Goal: Information Seeking & Learning: Learn about a topic

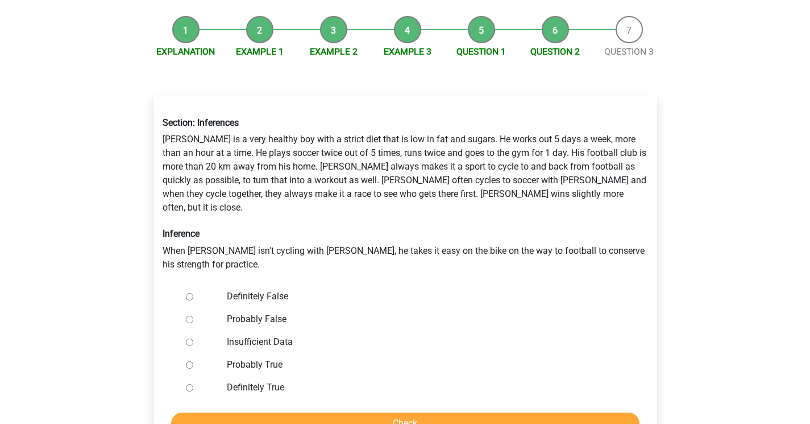
scroll to position [132, 0]
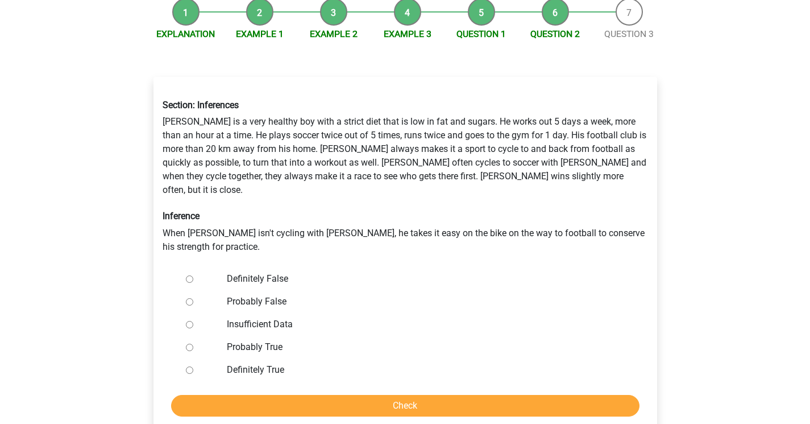
click at [188, 275] on input "Definitely False" at bounding box center [189, 278] width 7 height 7
radio input "true"
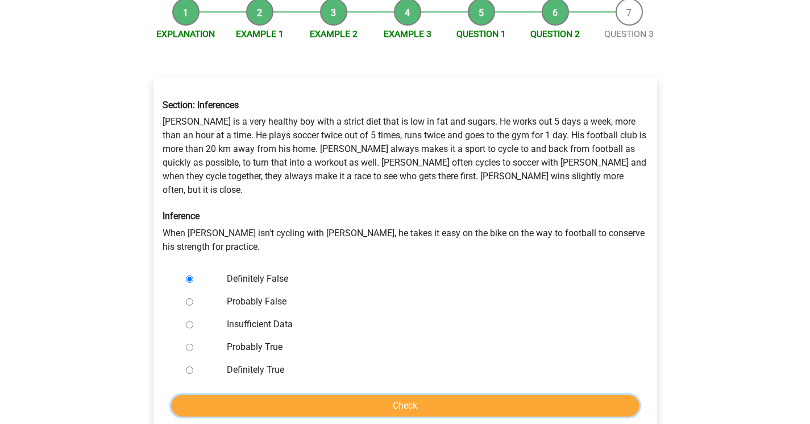
click at [378, 395] on input "Check" at bounding box center [405, 406] width 469 height 22
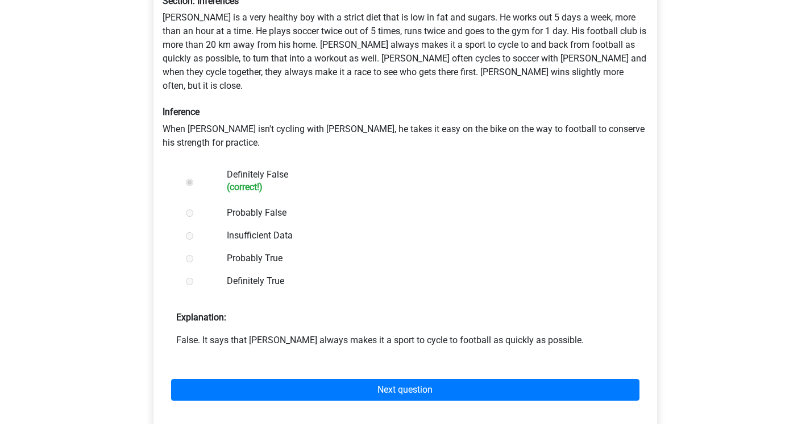
scroll to position [239, 0]
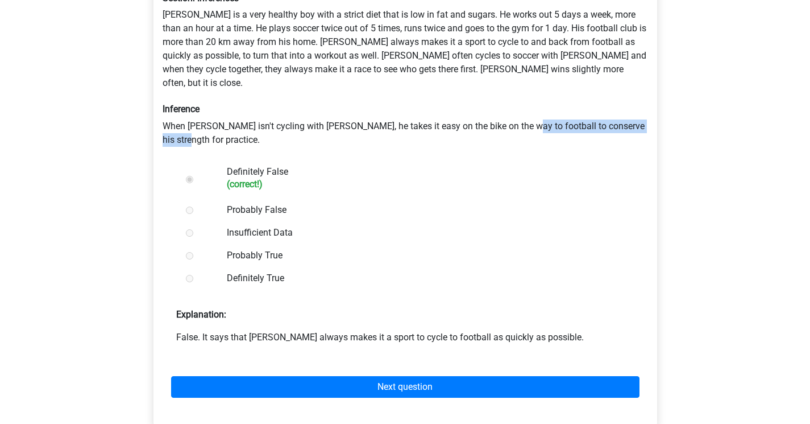
drag, startPoint x: 516, startPoint y: 98, endPoint x: 546, endPoint y: 112, distance: 33.3
click at [546, 112] on div "Section: Inferences Rowan is a very healthy boy with a strict diet that is low …" at bounding box center [405, 70] width 503 height 172
click at [384, 271] on label "Definitely True" at bounding box center [423, 278] width 393 height 14
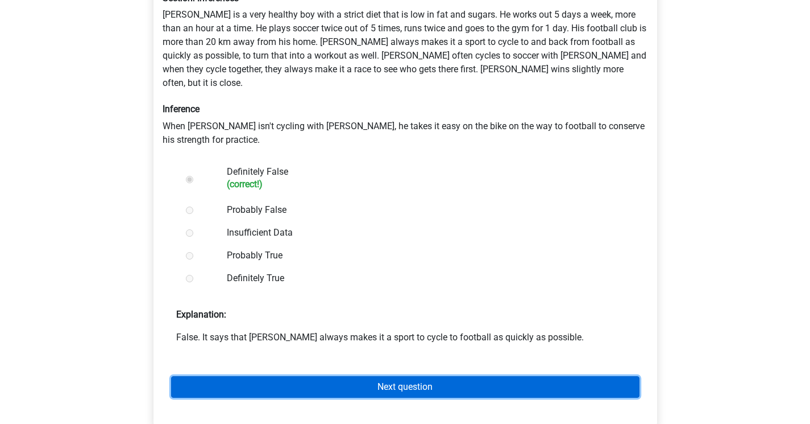
click at [380, 376] on link "Next question" at bounding box center [405, 387] width 469 height 22
